Goal: Task Accomplishment & Management: Complete application form

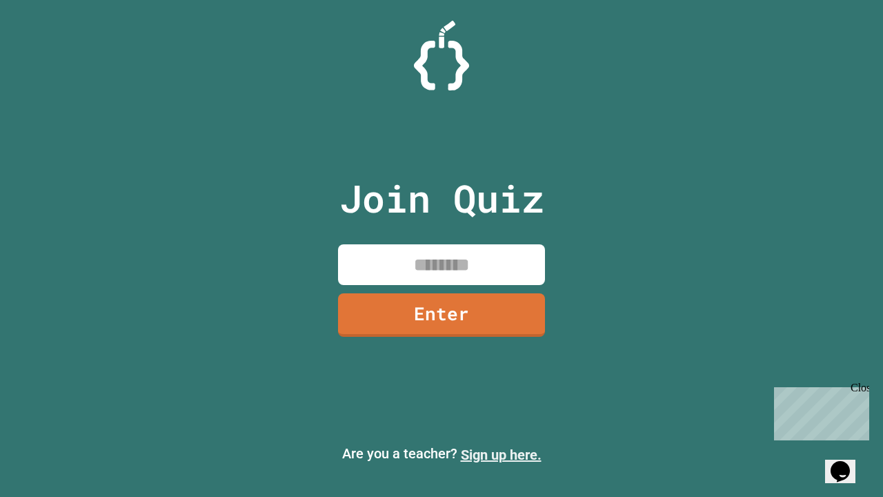
click at [501, 455] on link "Sign up here." at bounding box center [501, 454] width 81 height 17
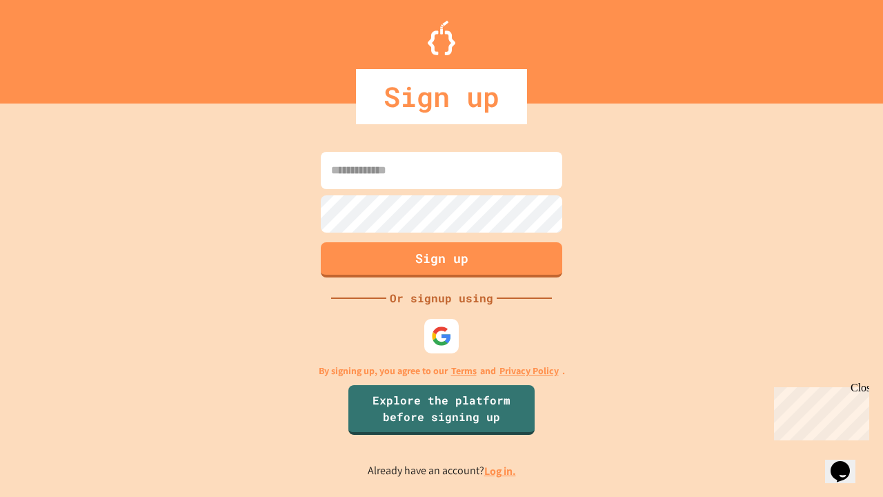
click at [501, 470] on link "Log in." at bounding box center [500, 470] width 32 height 14
